Goal: Task Accomplishment & Management: Use online tool/utility

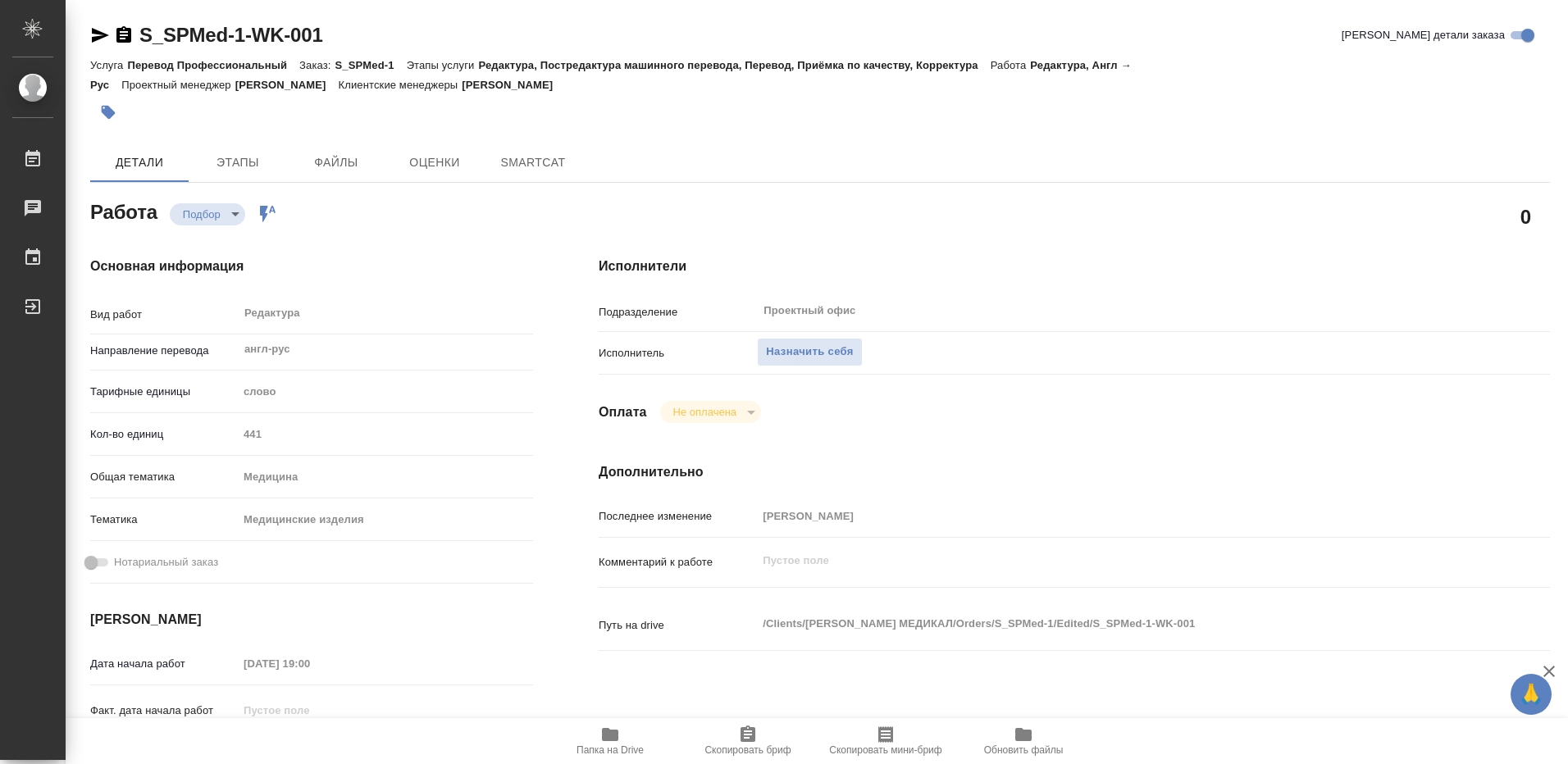
type textarea "x"
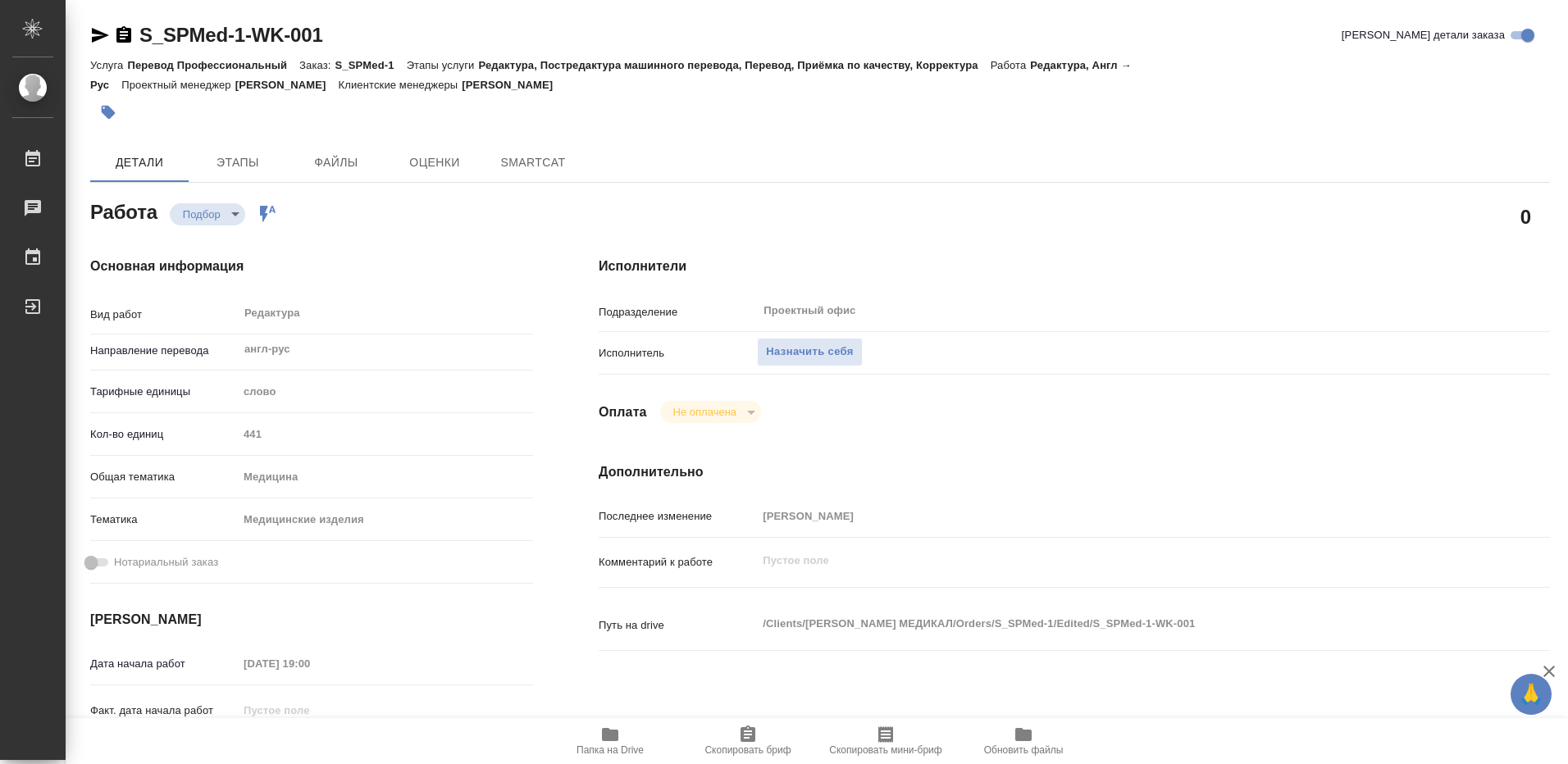
type textarea "x"
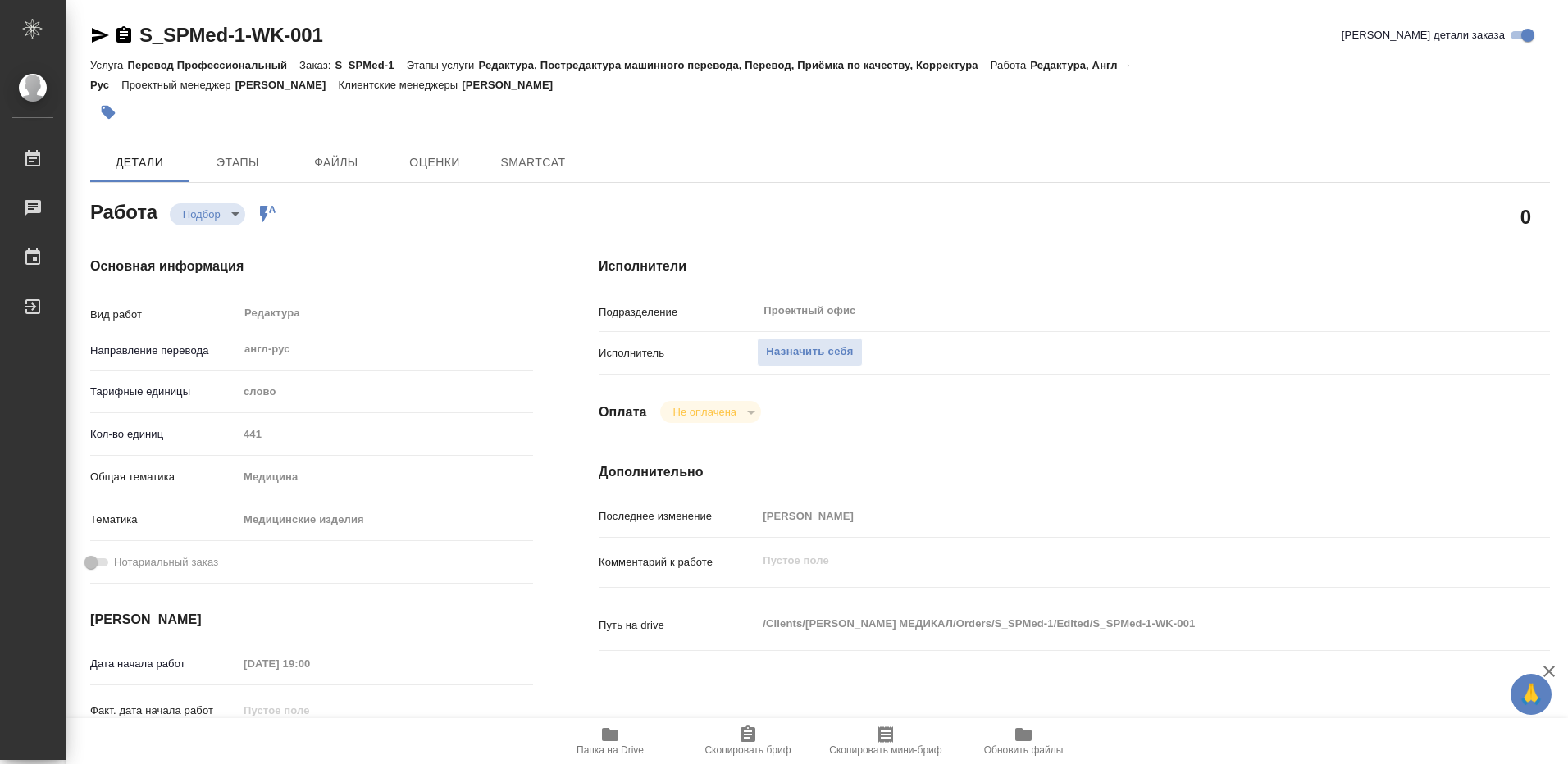
type textarea "x"
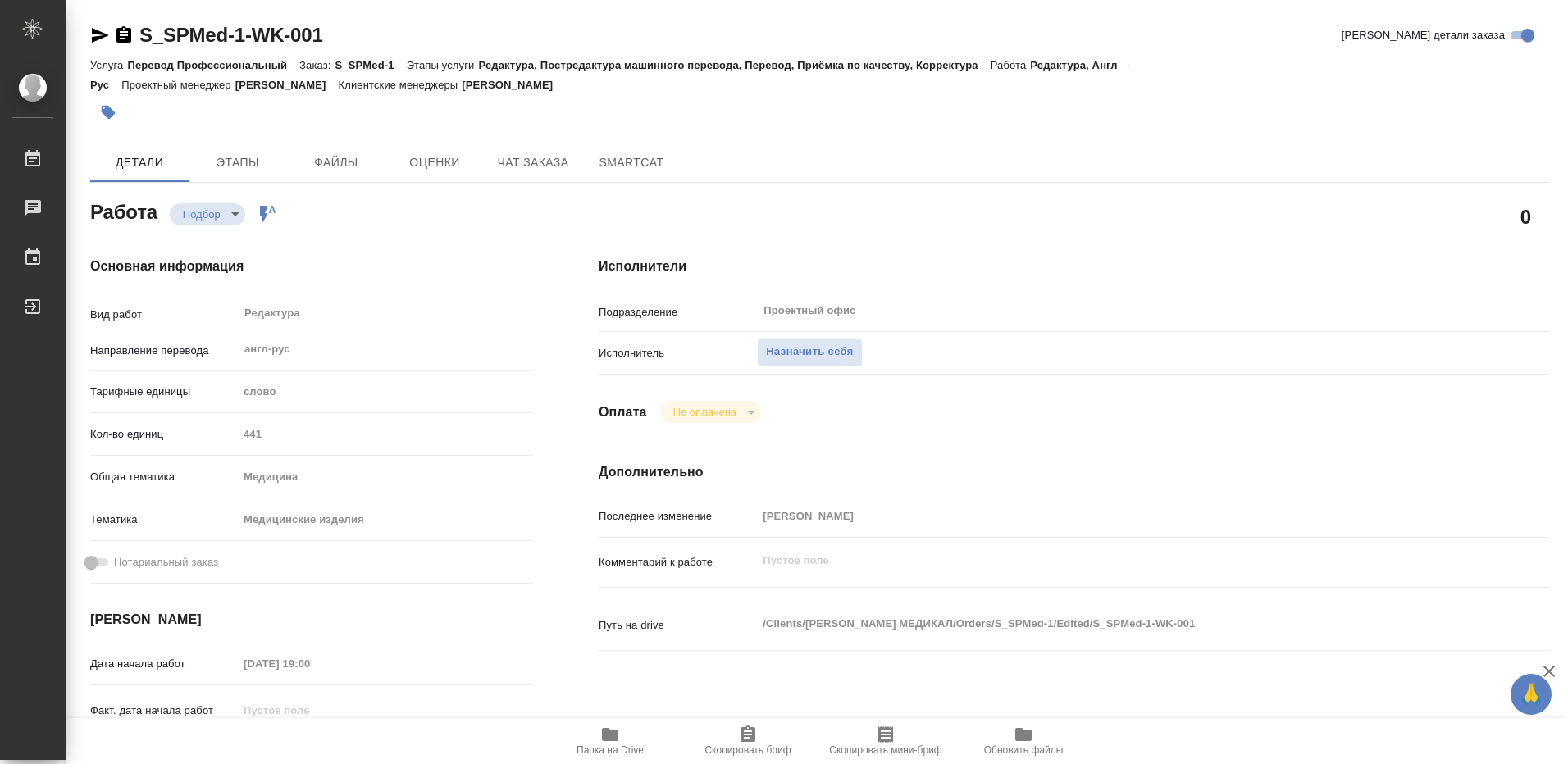
type textarea "x"
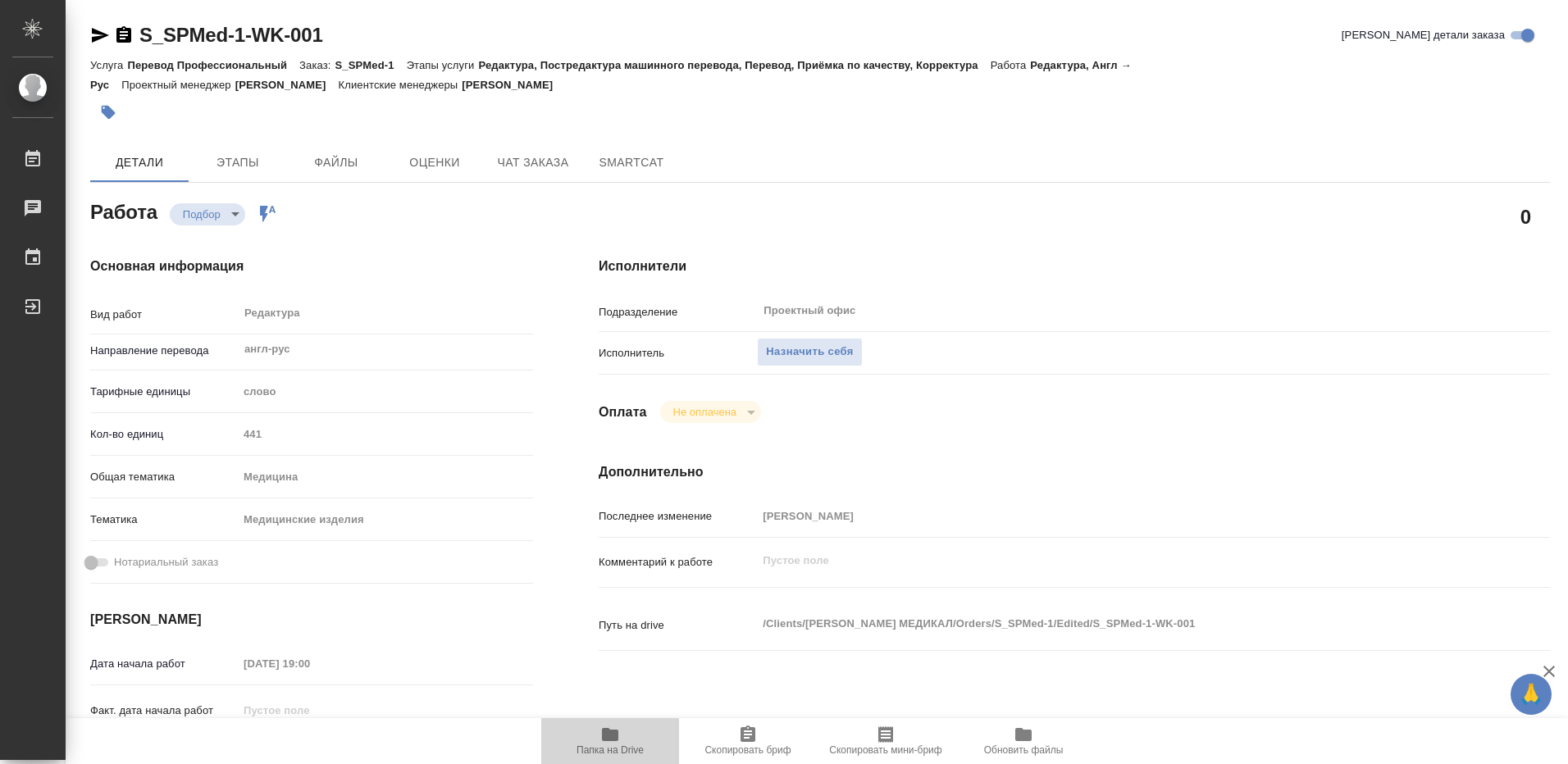
click at [611, 736] on icon "button" at bounding box center [610, 735] width 17 height 13
type textarea "x"
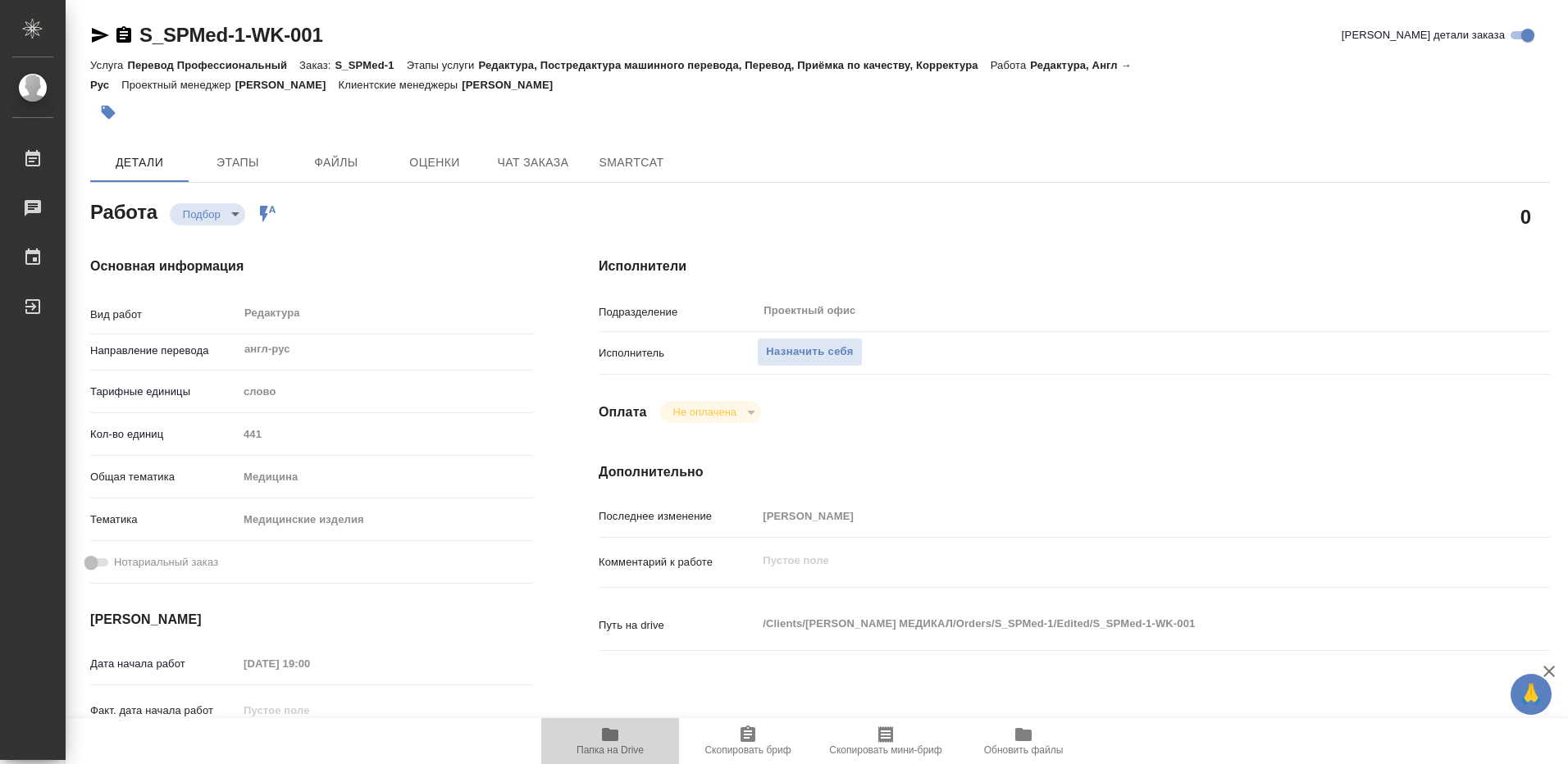
type textarea "x"
